Goal: Communication & Community: Participate in discussion

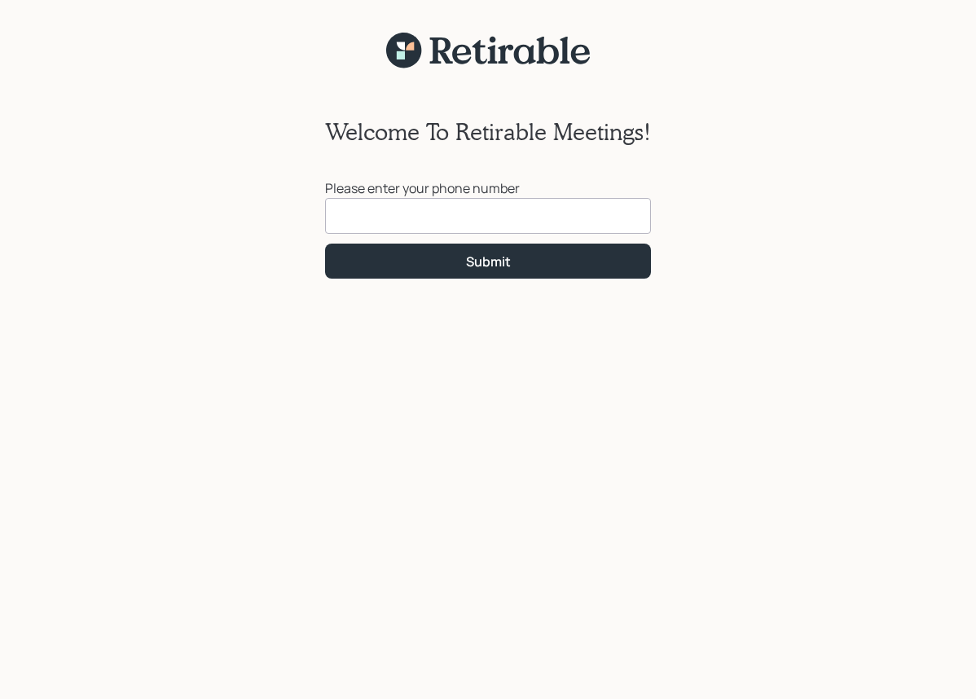
drag, startPoint x: 357, startPoint y: 208, endPoint x: 359, endPoint y: 222, distance: 14.1
click at [359, 222] on input at bounding box center [488, 216] width 326 height 36
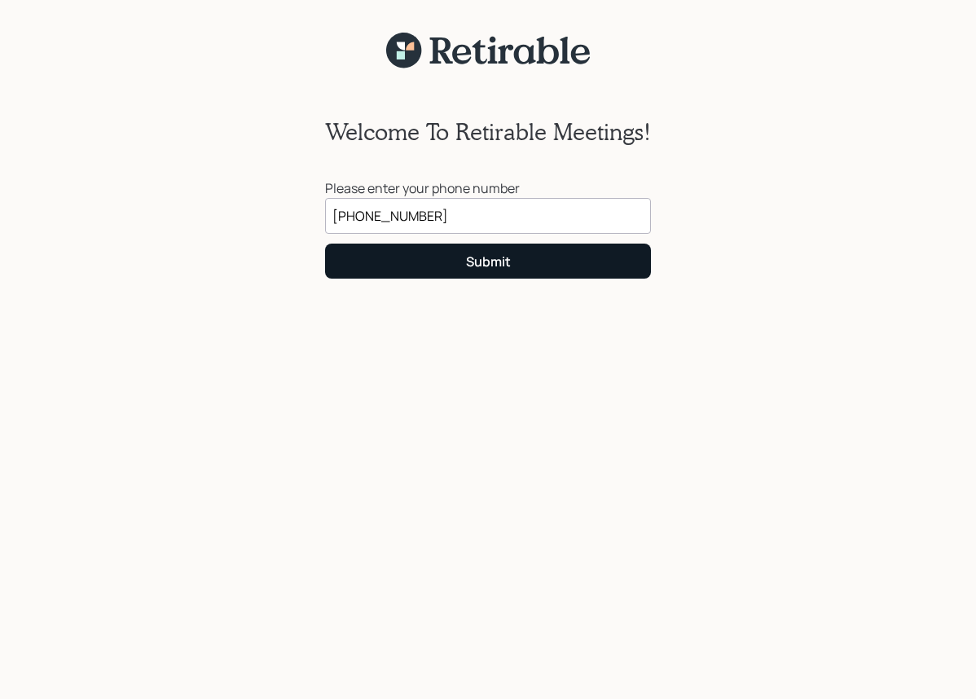
type input "[PHONE_NUMBER]"
click at [537, 251] on button "Submit" at bounding box center [488, 260] width 326 height 35
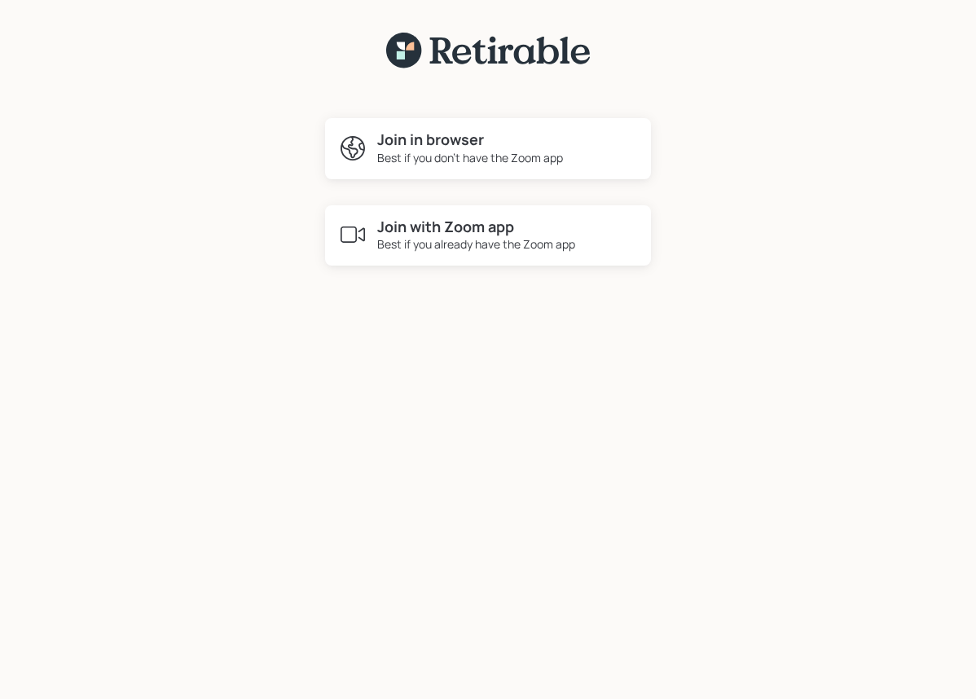
click at [452, 155] on div "Best if you don't have the Zoom app" at bounding box center [470, 157] width 186 height 17
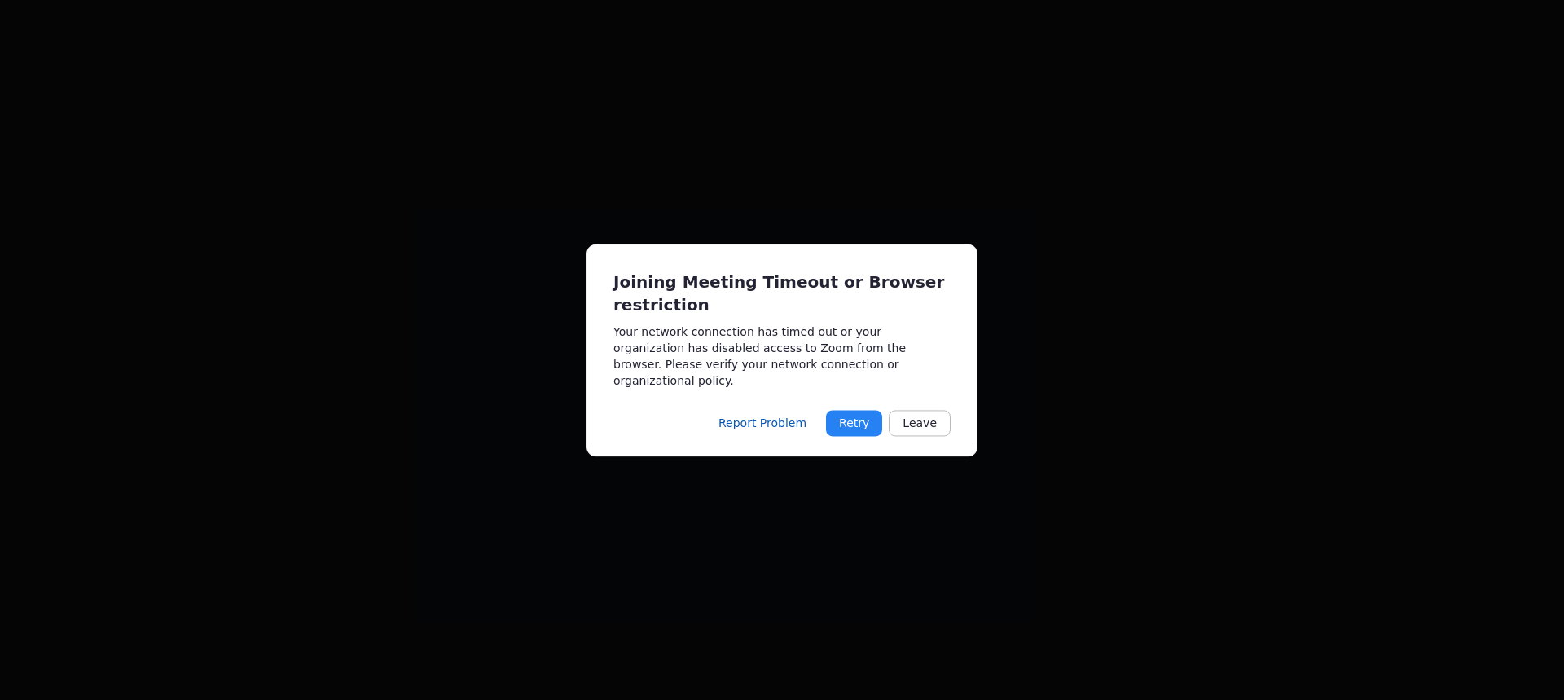
click at [871, 415] on button "Retry" at bounding box center [854, 423] width 56 height 26
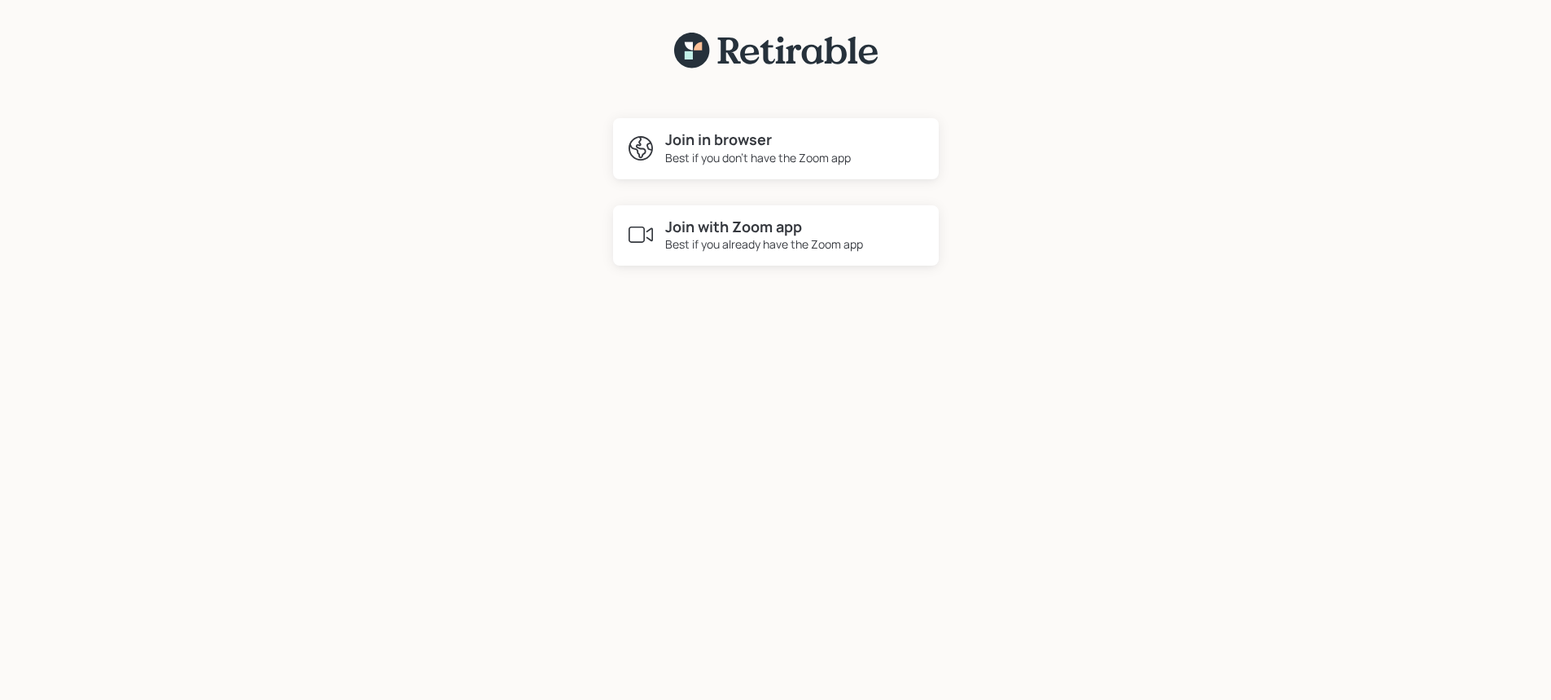
click at [787, 154] on div "Best if you don't have the Zoom app" at bounding box center [758, 157] width 186 height 17
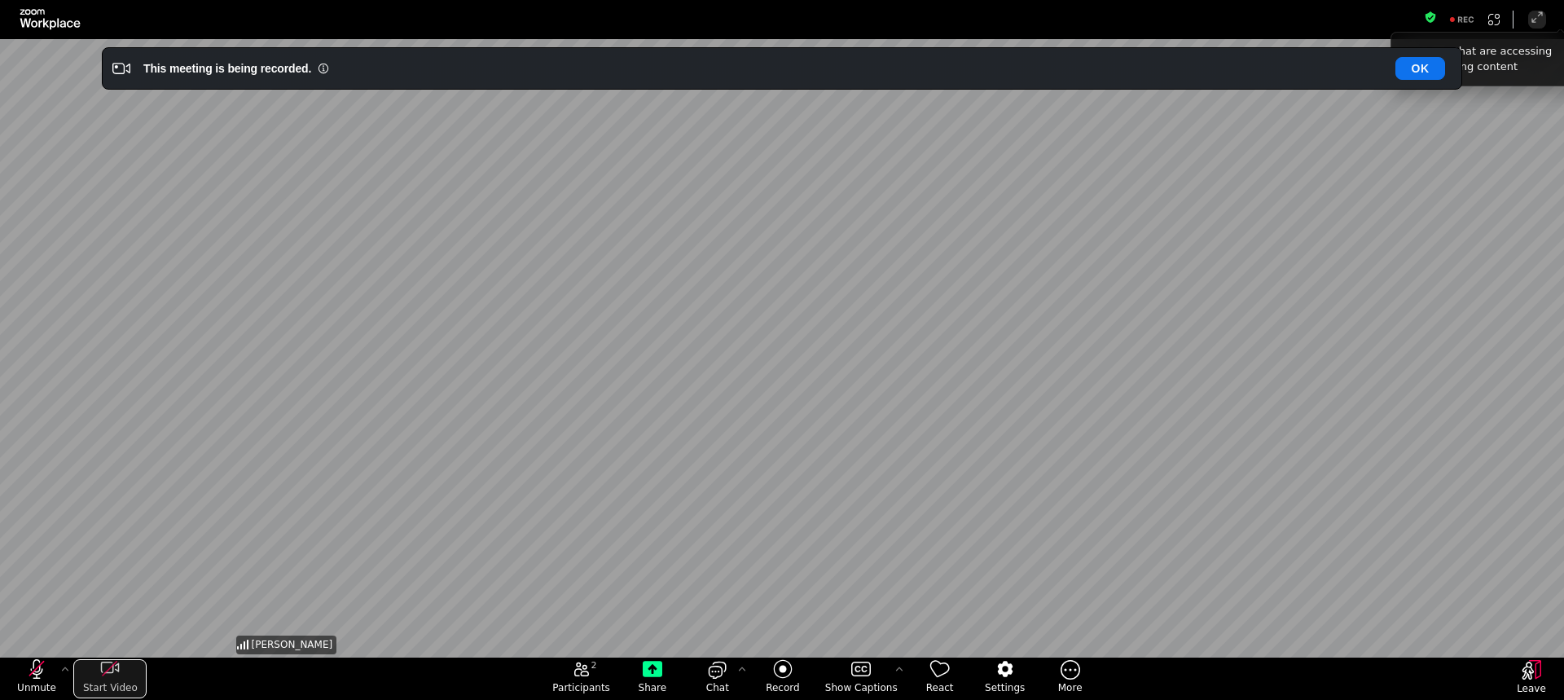
click at [117, 661] on icon "start my video" at bounding box center [110, 669] width 20 height 20
click at [45, 662] on icon "unmute my microphone" at bounding box center [37, 669] width 20 height 20
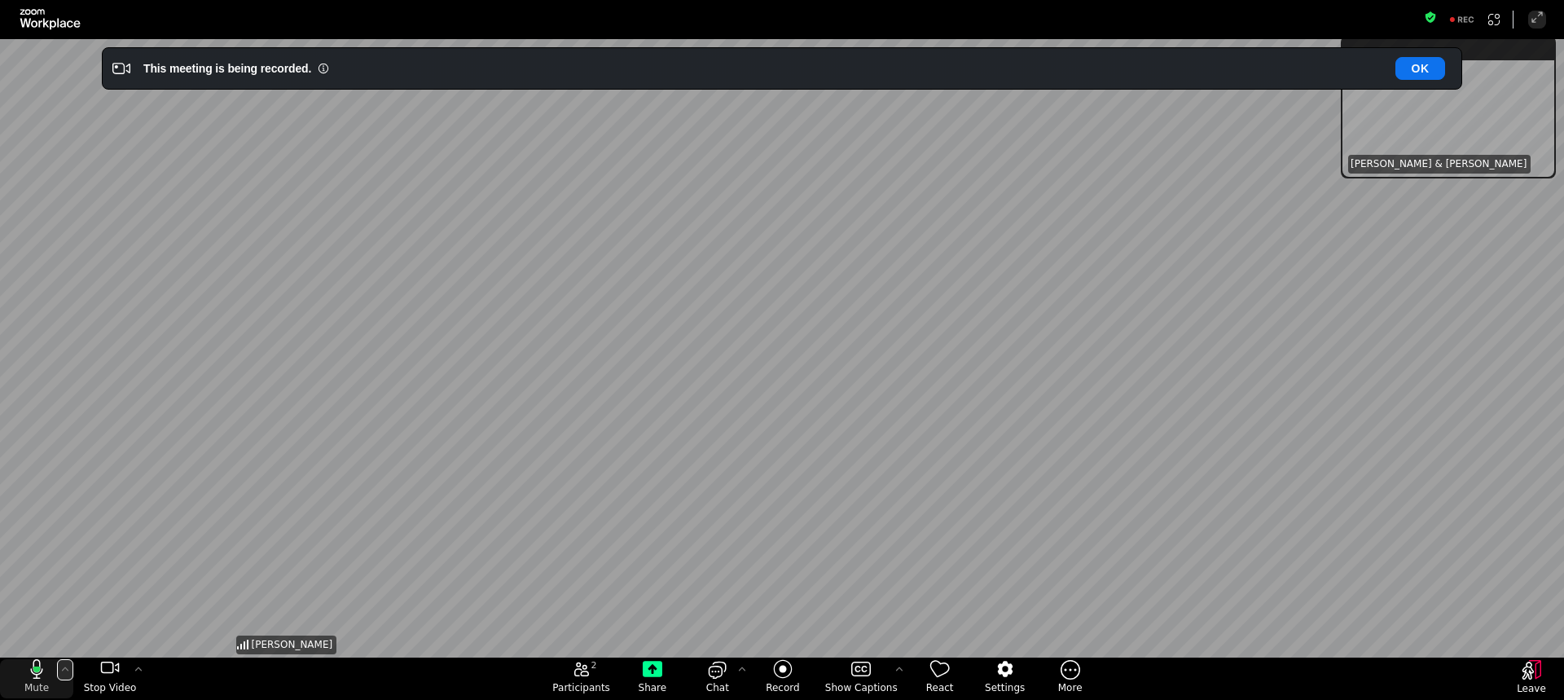
click at [68, 669] on icon "More audio controls" at bounding box center [65, 668] width 13 height 13
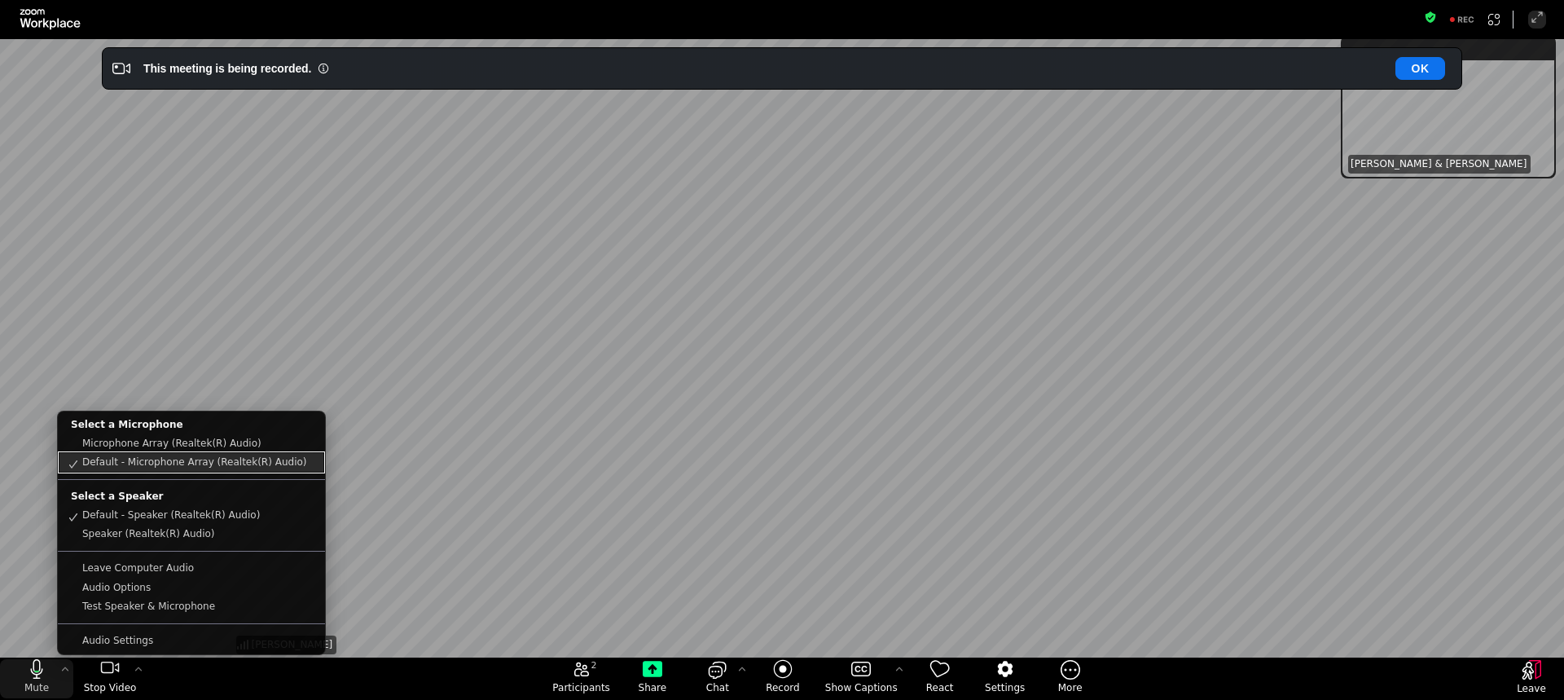
click at [131, 463] on link "Default - Microphone Array (Realtek(R) Audio)" at bounding box center [191, 462] width 264 height 19
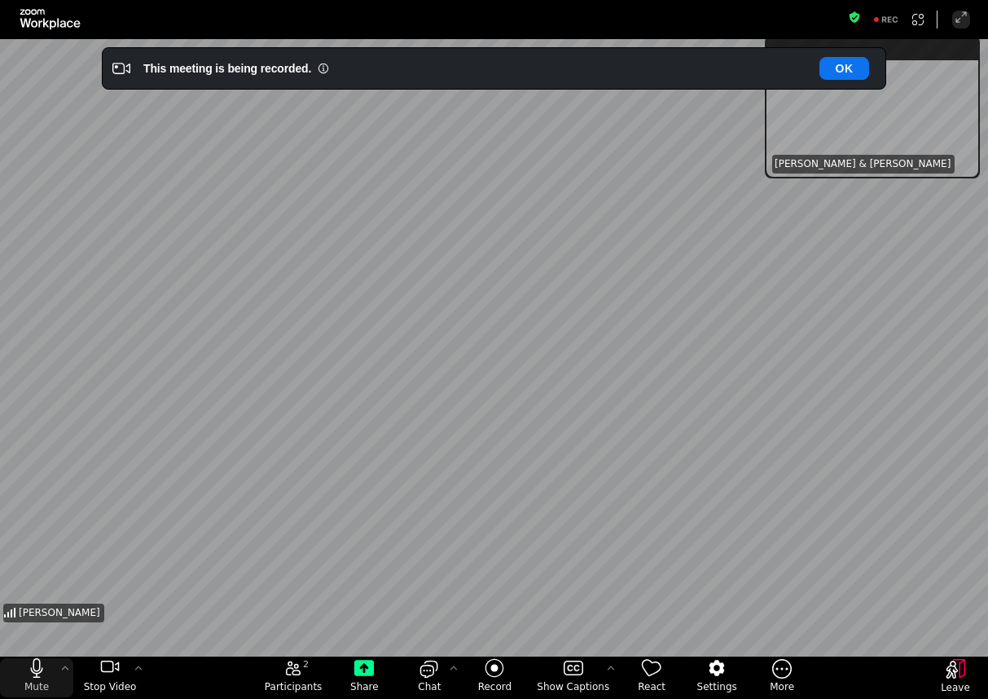
click at [638, 24] on div "Fullscreen" at bounding box center [494, 19] width 988 height 39
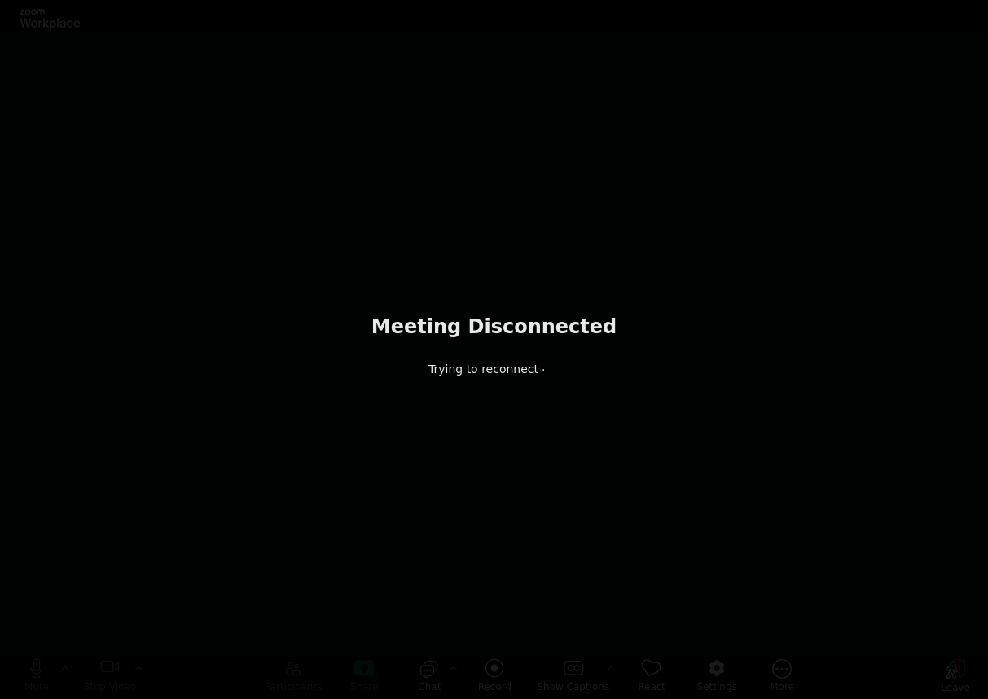
click at [951, 666] on div "Meeting Disconnected Trying to reconnect" at bounding box center [494, 349] width 988 height 699
